Goal: Task Accomplishment & Management: Use online tool/utility

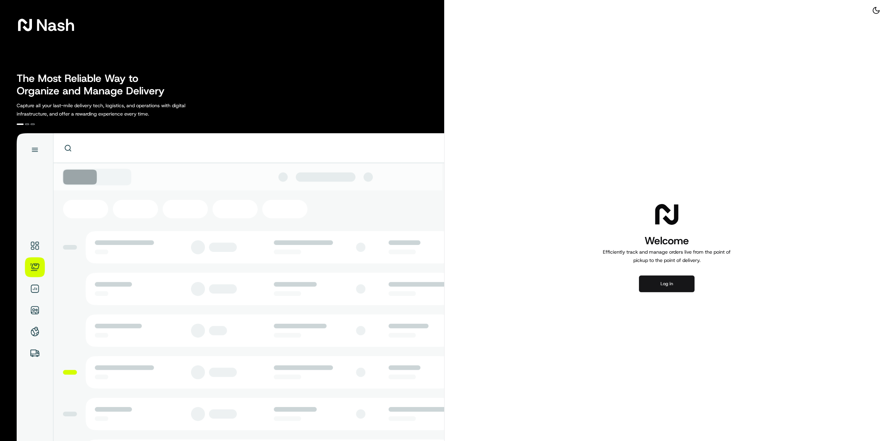
click at [667, 286] on button "Log in" at bounding box center [667, 284] width 56 height 17
